Goal: Task Accomplishment & Management: Manage account settings

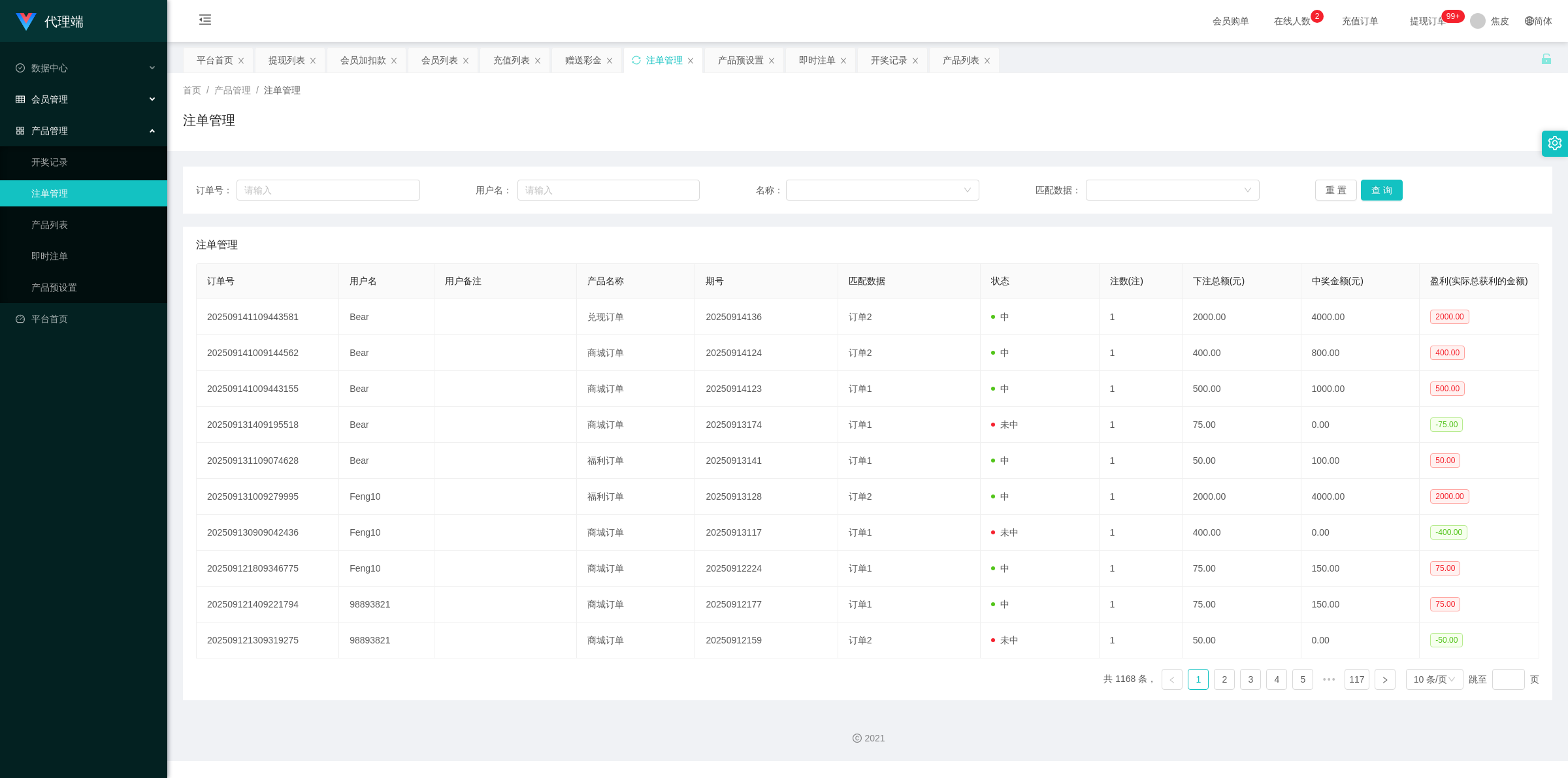
click at [71, 99] on div "会员管理" at bounding box center [83, 99] width 167 height 26
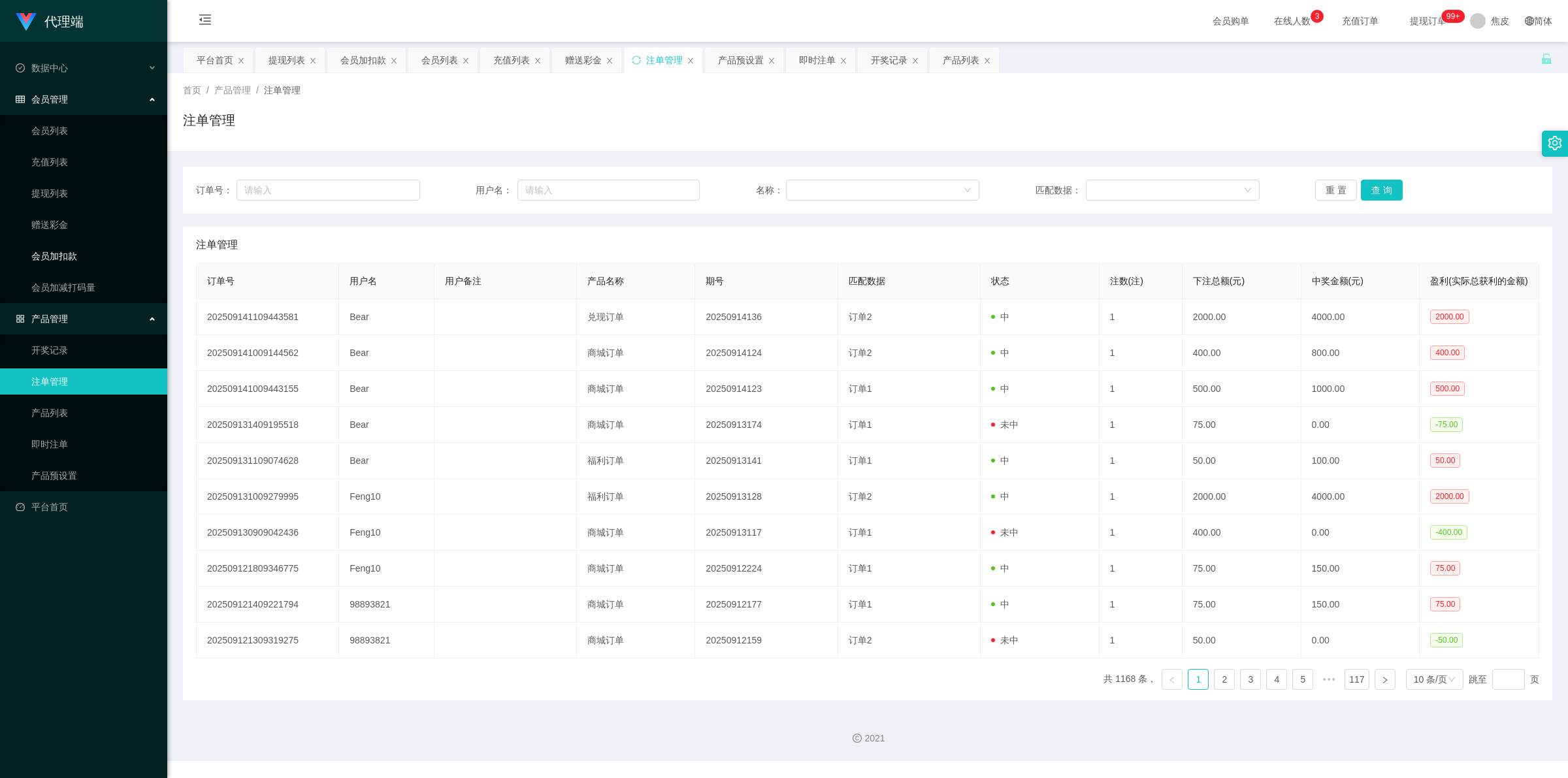
click at [67, 258] on link "会员加扣款" at bounding box center [94, 256] width 126 height 26
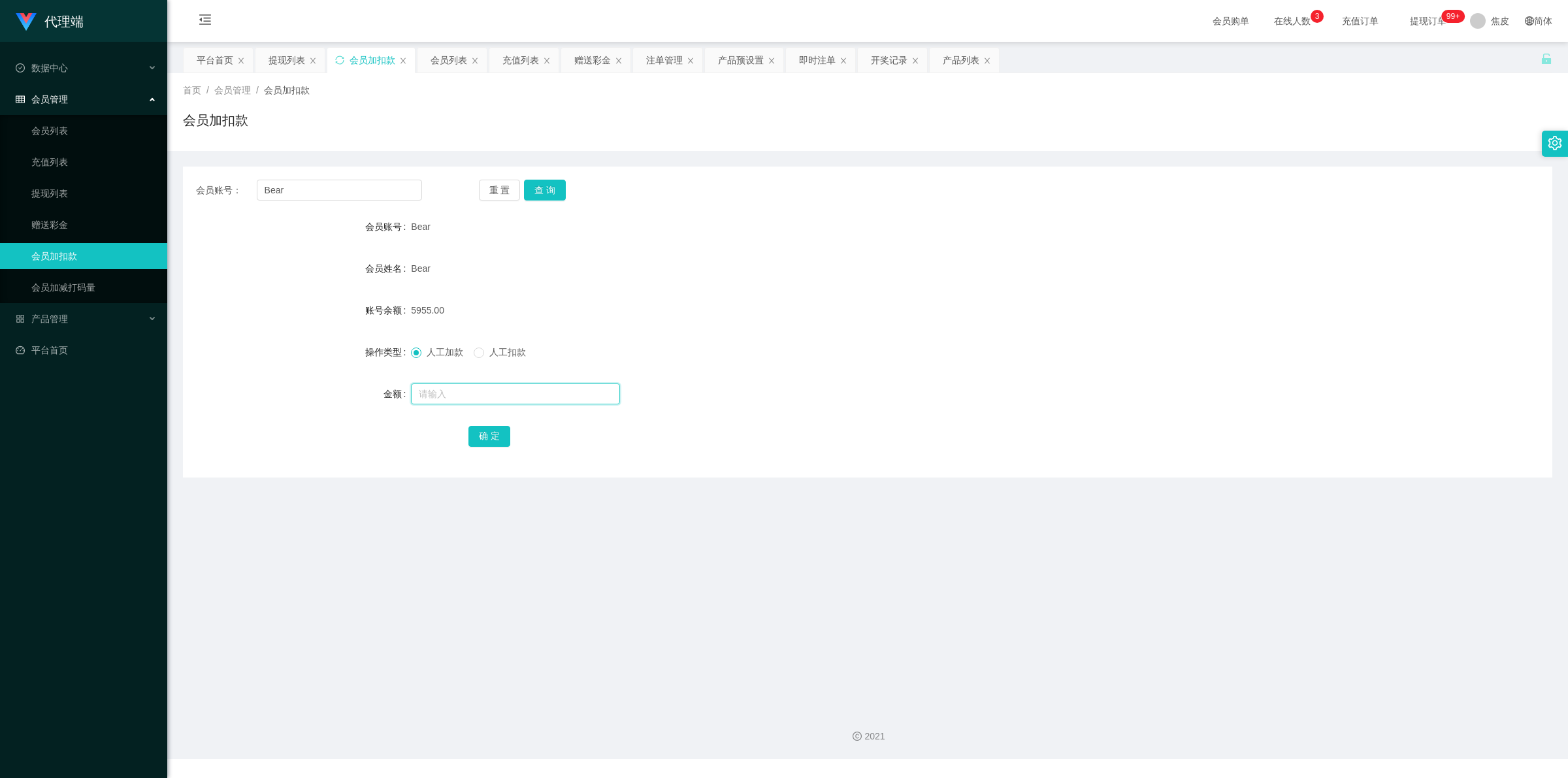
click at [421, 393] on input "text" at bounding box center [515, 394] width 209 height 21
type input "10000"
click at [541, 180] on button "查 询" at bounding box center [544, 190] width 42 height 21
click at [488, 404] on div at bounding box center [811, 393] width 799 height 26
click at [487, 399] on input "text" at bounding box center [515, 394] width 209 height 21
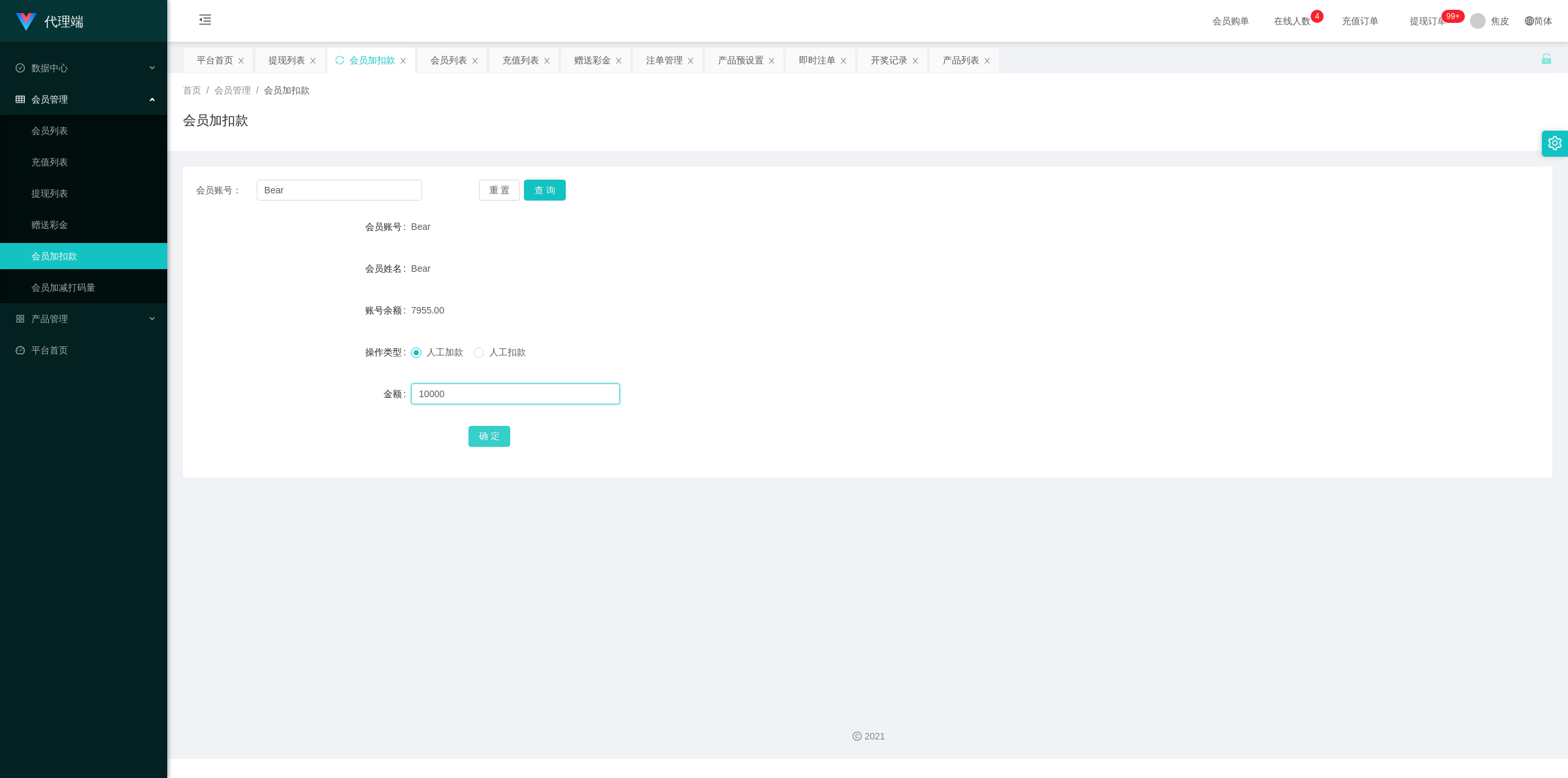
type input "10000"
click at [482, 439] on button "确 定" at bounding box center [490, 436] width 42 height 21
click at [529, 403] on input "text" at bounding box center [515, 394] width 209 height 21
click at [1037, 237] on div "Bear" at bounding box center [811, 226] width 799 height 26
click at [271, 193] on input "Bear" at bounding box center [339, 190] width 165 height 21
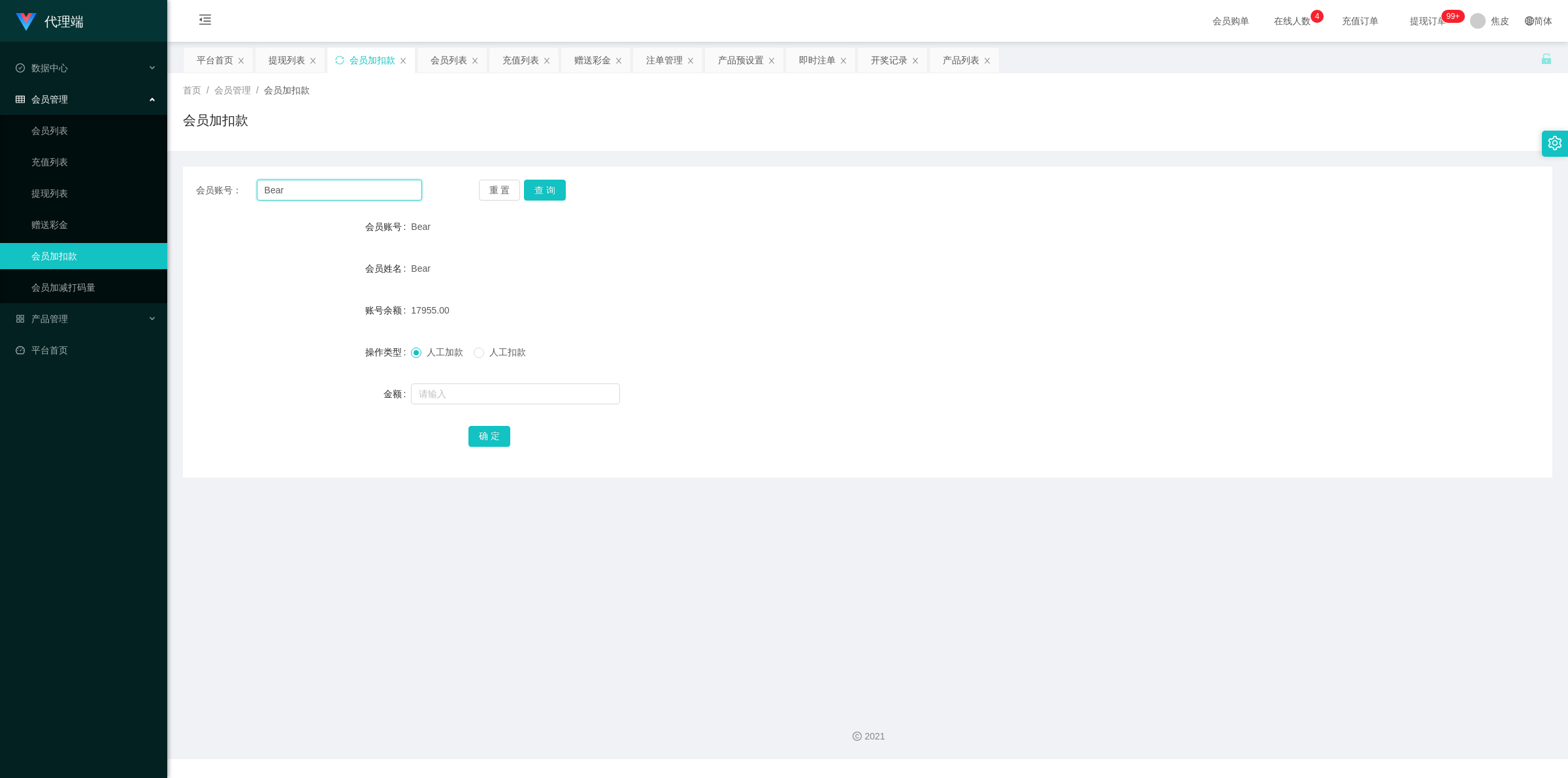
click at [271, 193] on input "Bear" at bounding box center [339, 190] width 165 height 21
click at [54, 134] on link "会员列表" at bounding box center [94, 130] width 126 height 26
